Goal: Transaction & Acquisition: Purchase product/service

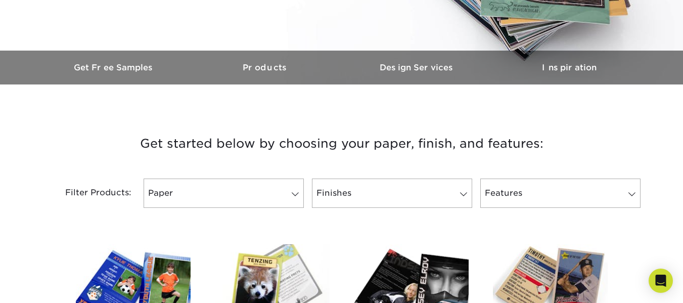
scroll to position [492, 0]
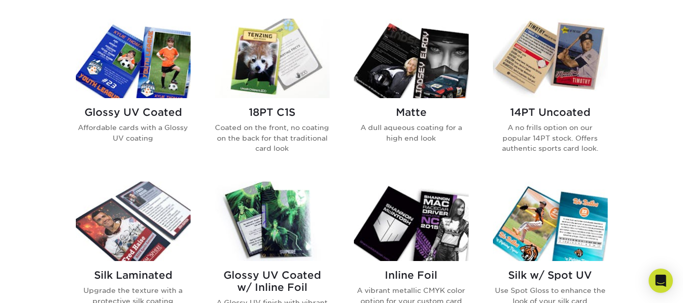
click at [279, 64] on img at bounding box center [272, 58] width 115 height 79
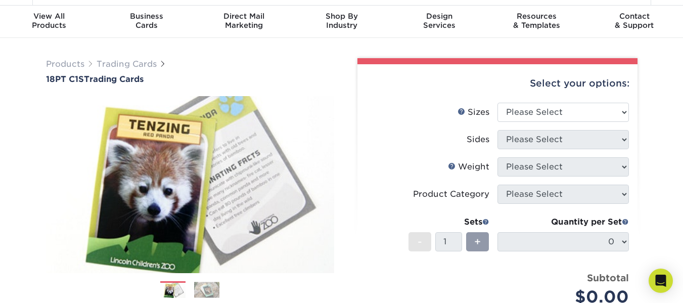
scroll to position [28, 0]
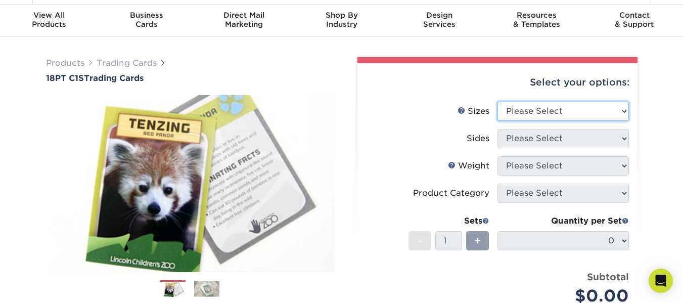
click at [559, 110] on select "Please Select 2.5" x 3.5"" at bounding box center [562, 111] width 131 height 19
